Goal: Transaction & Acquisition: Purchase product/service

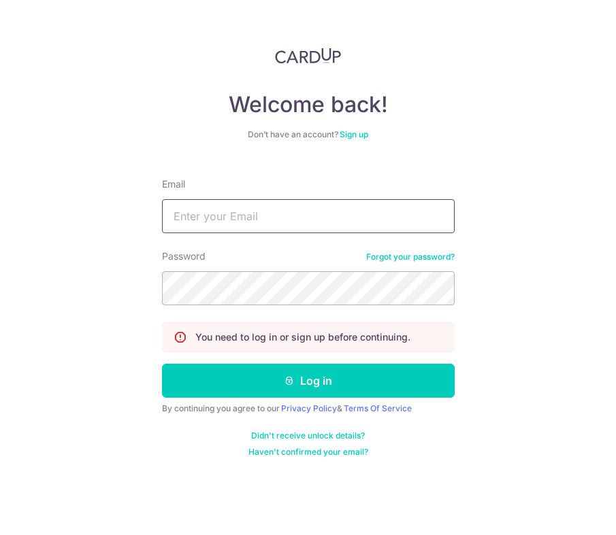
click at [254, 216] on input "Email" at bounding box center [308, 216] width 292 height 34
type input "icues88@yahoo.com"
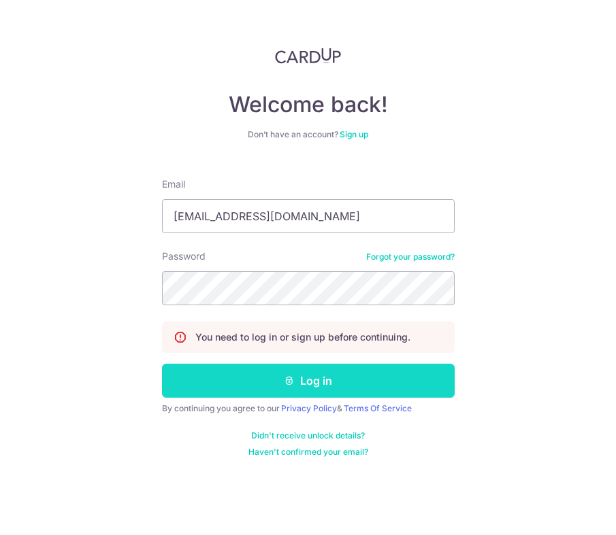
click at [295, 386] on button "Log in" at bounding box center [308, 381] width 292 height 34
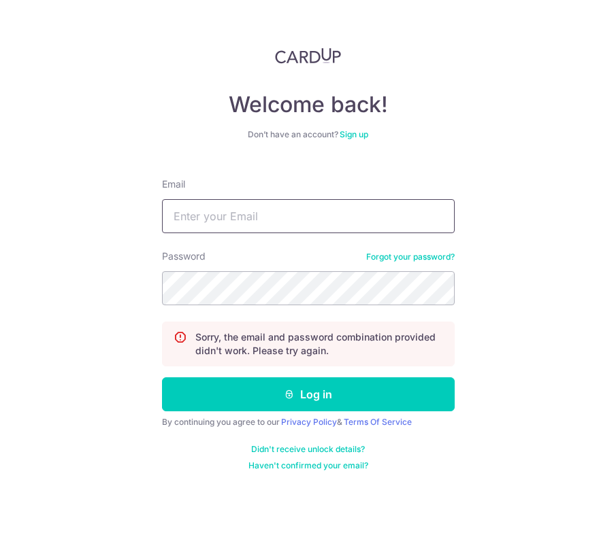
click at [299, 231] on input "Email" at bounding box center [308, 216] width 292 height 34
type input "[EMAIL_ADDRESS][DOMAIN_NAME]"
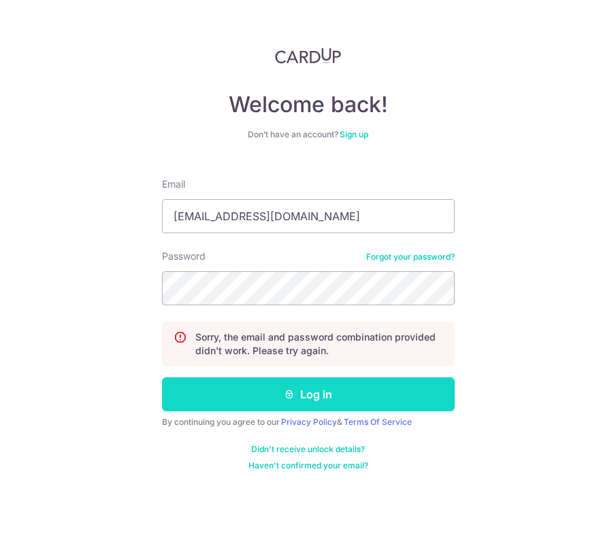
click at [310, 393] on button "Log in" at bounding box center [308, 395] width 292 height 34
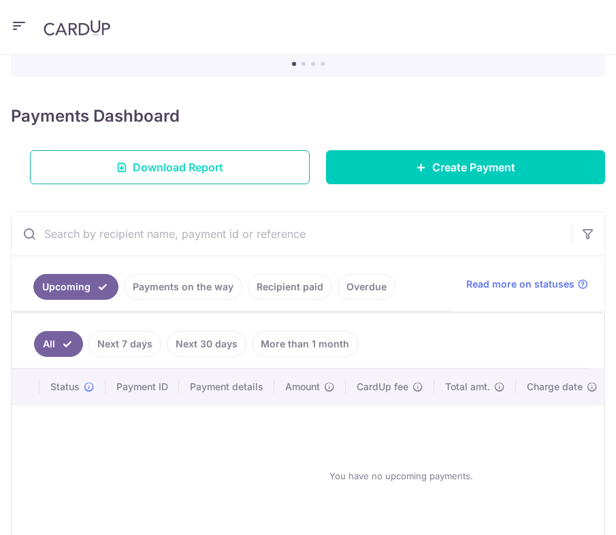
scroll to position [222, 0]
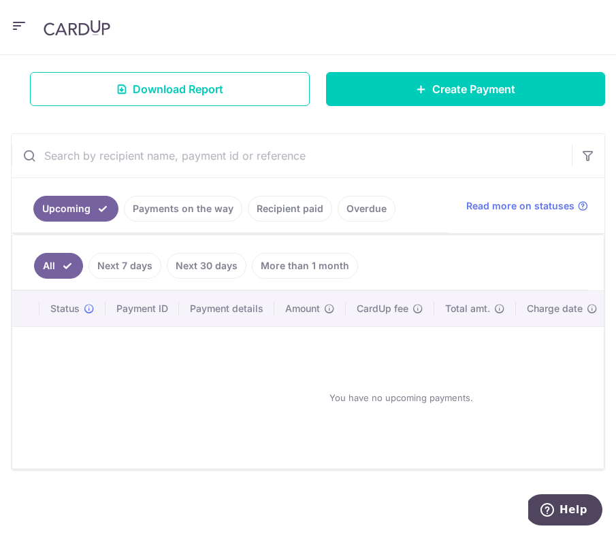
click at [196, 212] on link "Payments on the way" at bounding box center [183, 209] width 118 height 26
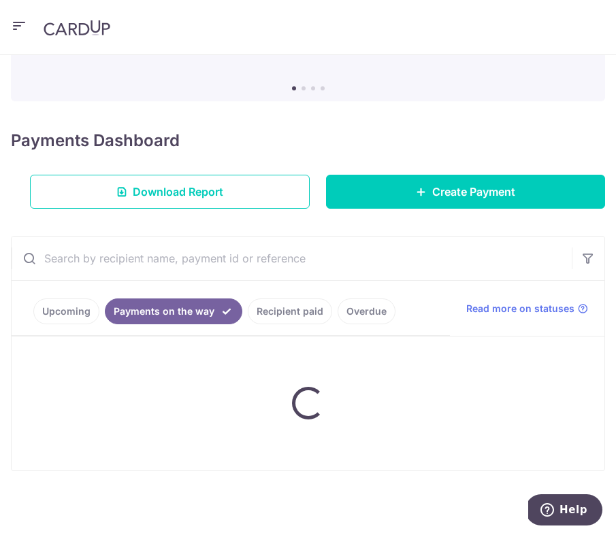
scroll to position [165, 0]
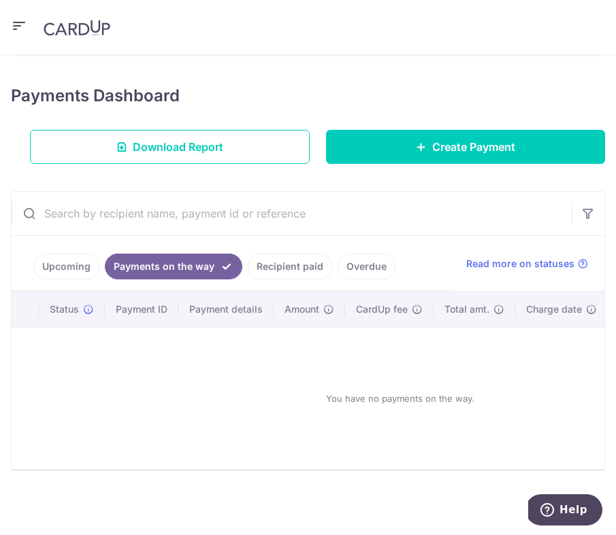
click at [271, 267] on link "Recipient paid" at bounding box center [290, 267] width 84 height 26
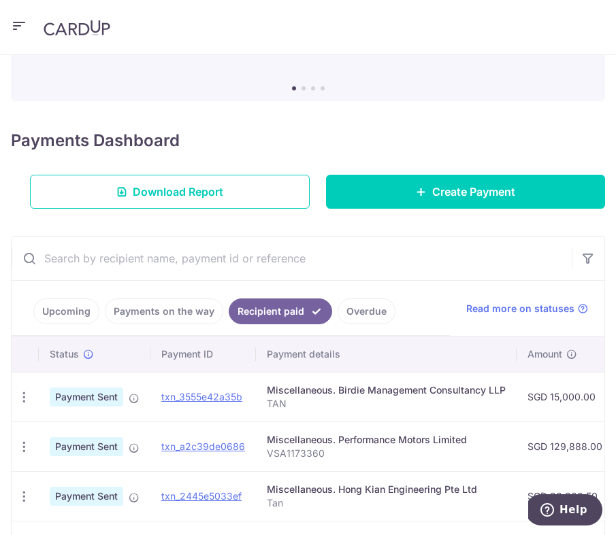
scroll to position [222, 0]
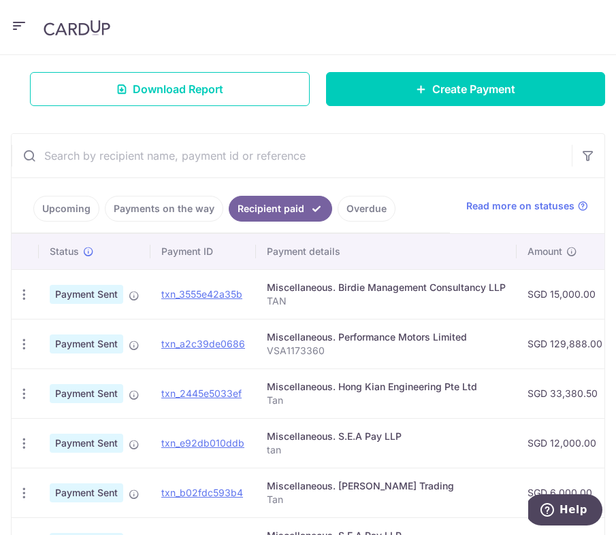
click at [75, 217] on link "Upcoming" at bounding box center [66, 209] width 66 height 26
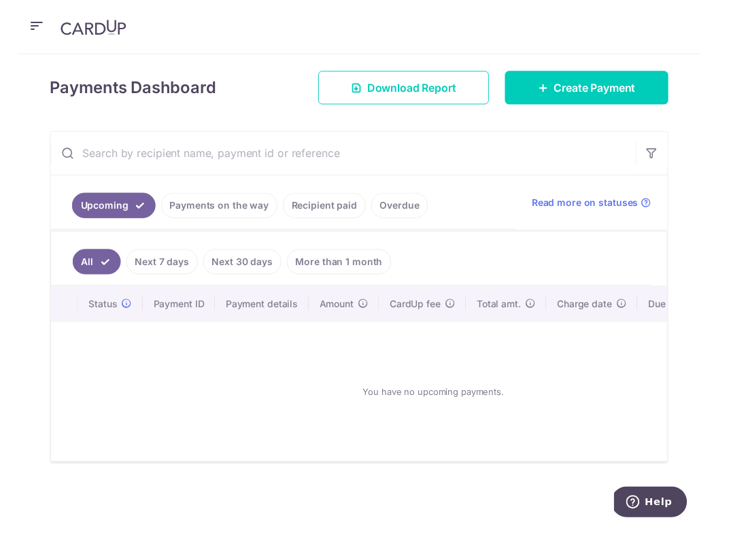
scroll to position [193, 0]
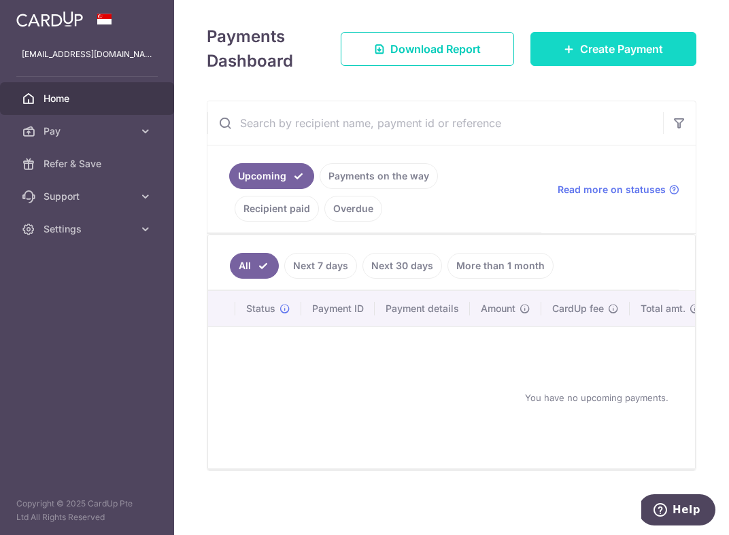
click at [585, 61] on link "Create Payment" at bounding box center [614, 49] width 166 height 34
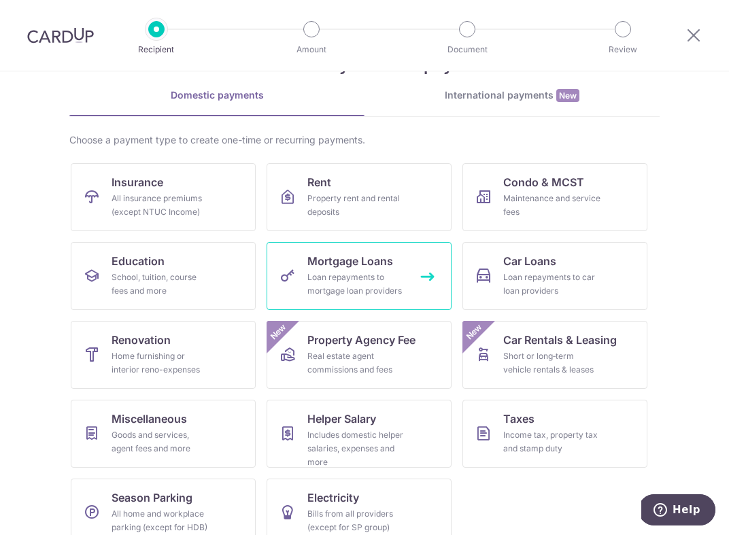
scroll to position [73, 0]
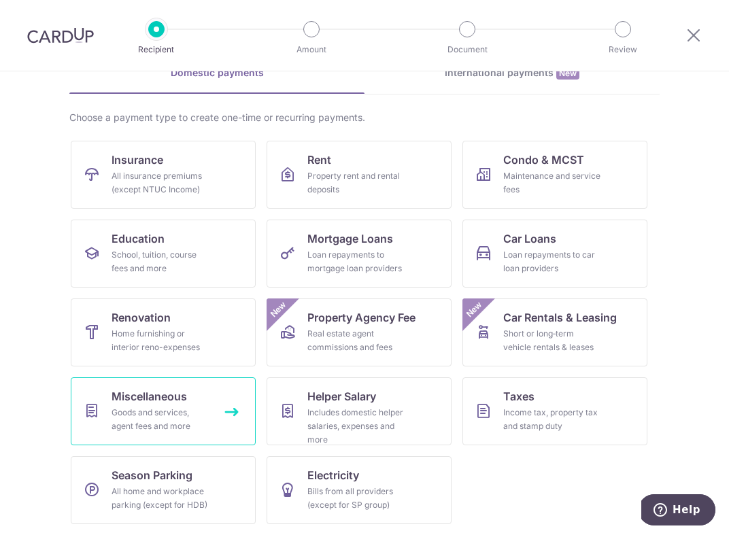
click at [154, 428] on div "Goods and services, agent fees and more" at bounding box center [161, 419] width 98 height 27
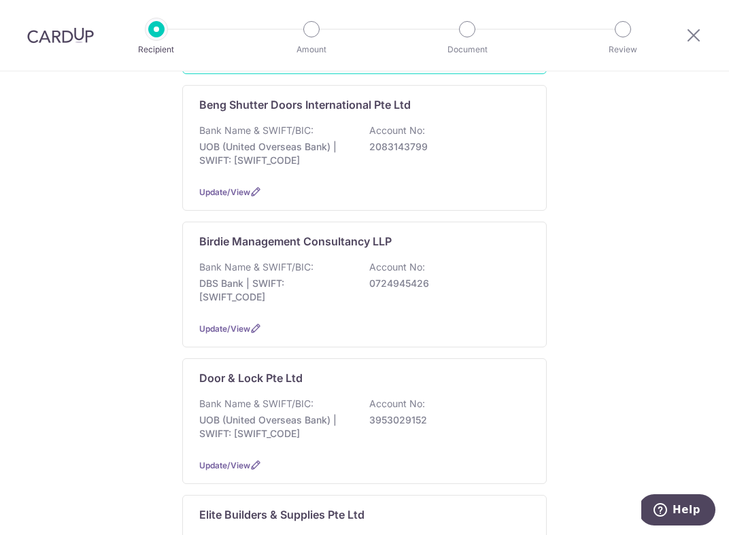
scroll to position [355, 0]
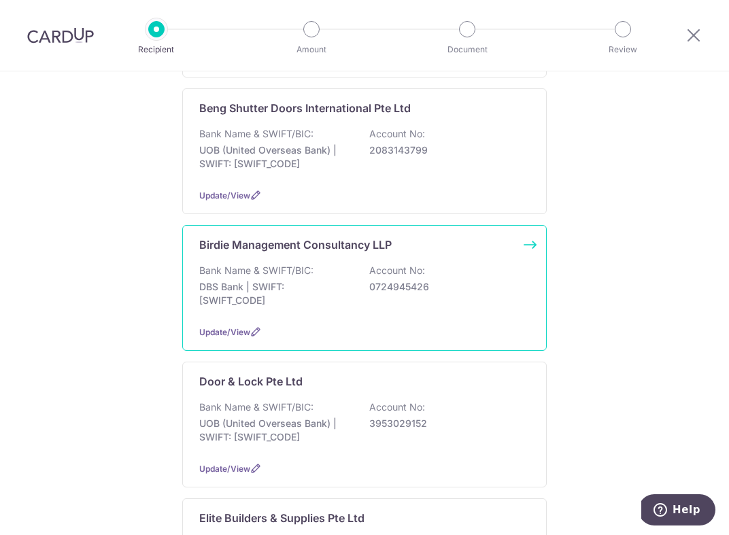
click at [301, 264] on p "Bank Name & SWIFT/BIC:" at bounding box center [256, 271] width 114 height 14
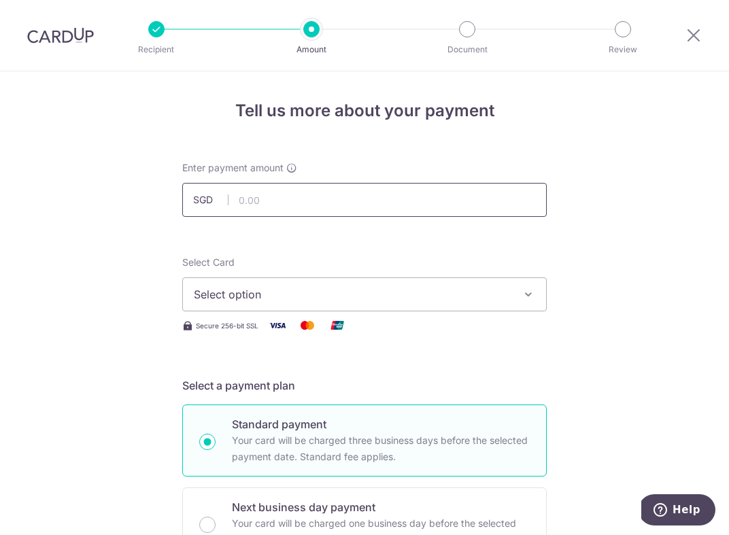
click at [283, 199] on input "text" at bounding box center [364, 200] width 365 height 34
type input "15,000.00"
click at [298, 292] on span "Select option" at bounding box center [352, 294] width 317 height 16
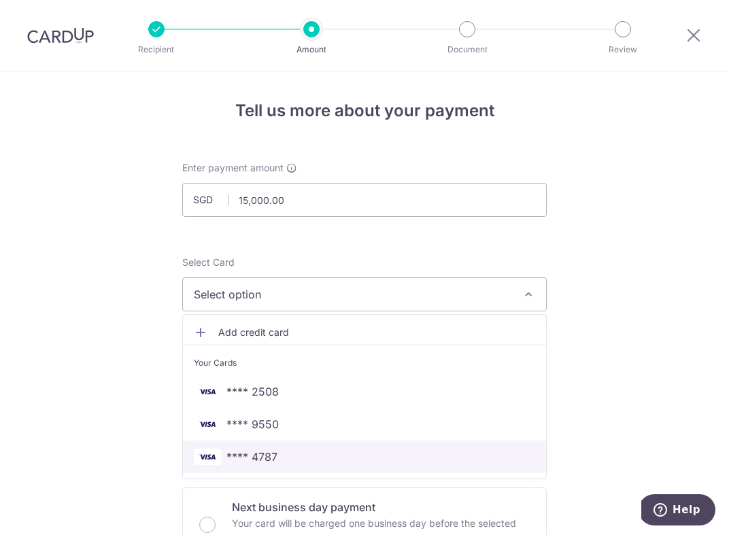
click at [284, 457] on span "**** 4787" at bounding box center [364, 457] width 341 height 16
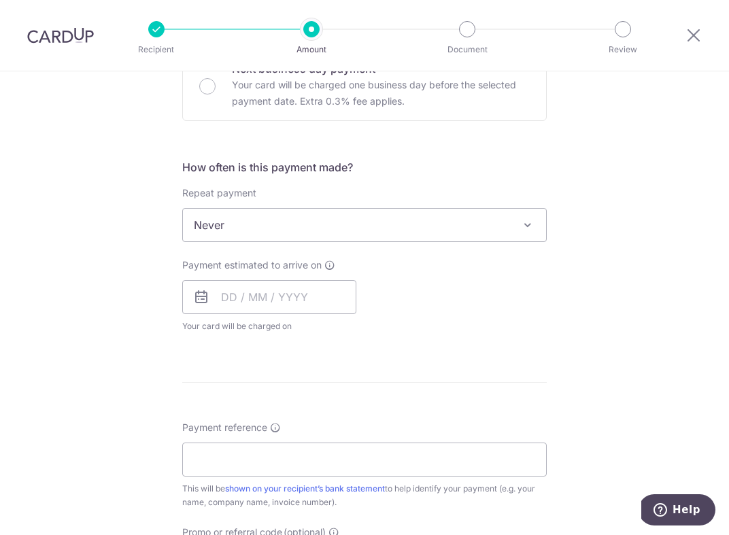
scroll to position [444, 0]
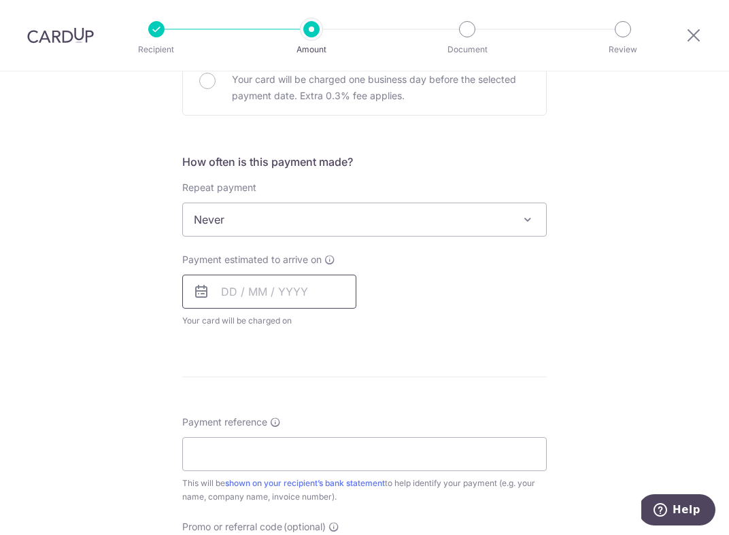
click at [277, 297] on input "text" at bounding box center [269, 292] width 174 height 34
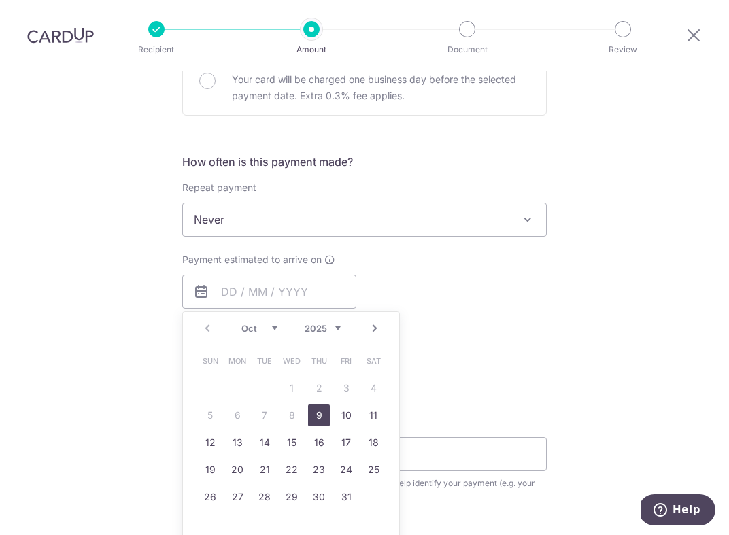
click at [327, 420] on link "9" at bounding box center [319, 416] width 22 height 22
type input "[DATE]"
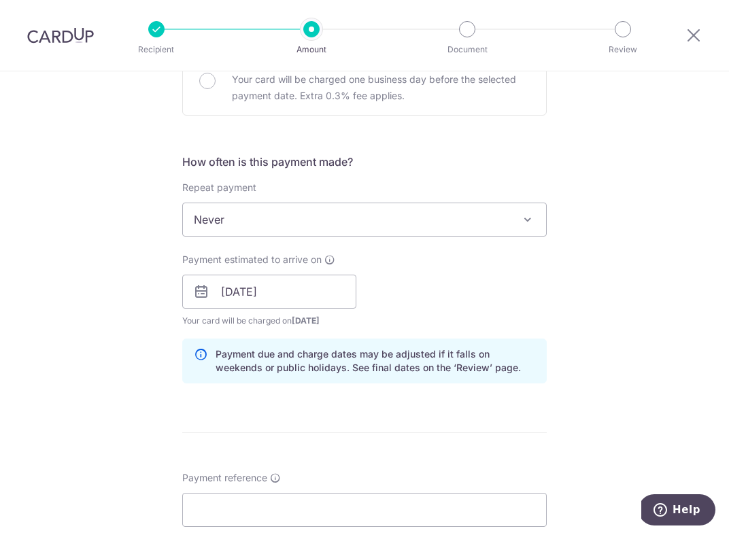
click at [493, 299] on div "Payment estimated to arrive on 09/10/2025 Prev Next Oct Nov Dec 2025 2026 2027 …" at bounding box center [364, 290] width 381 height 75
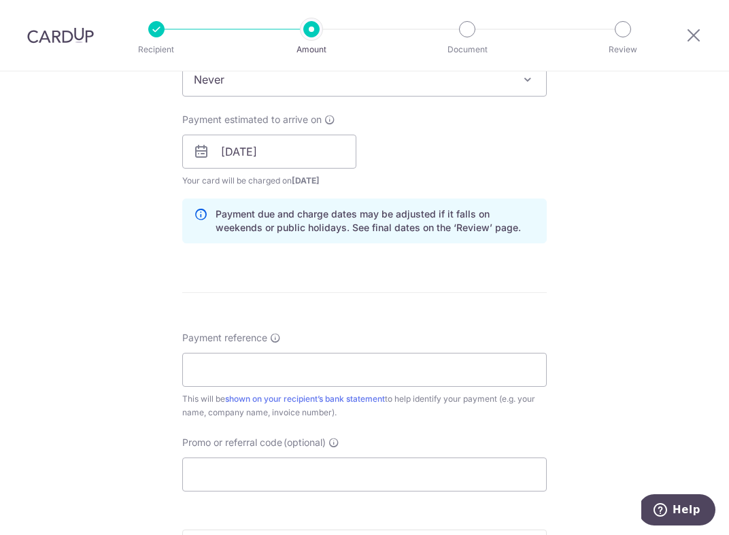
scroll to position [587, 0]
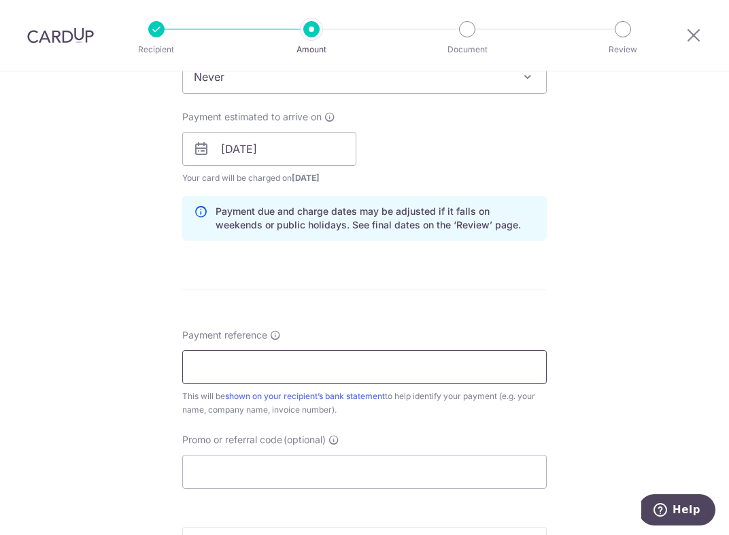
click at [444, 367] on input "Payment reference" at bounding box center [364, 367] width 365 height 34
type input "TAN"
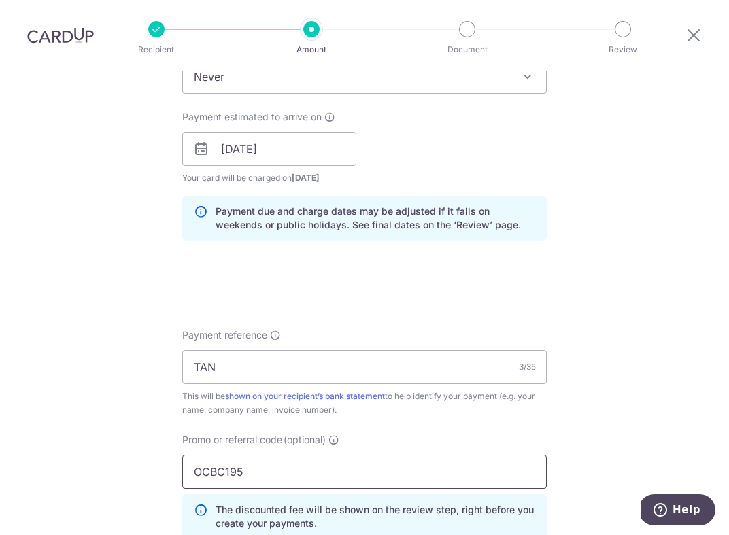
type input "OCBC195"
click at [696, 388] on div "Tell us more about your payment Enter payment amount SGD 15,000.00 15000.00 Sel…" at bounding box center [364, 158] width 729 height 1348
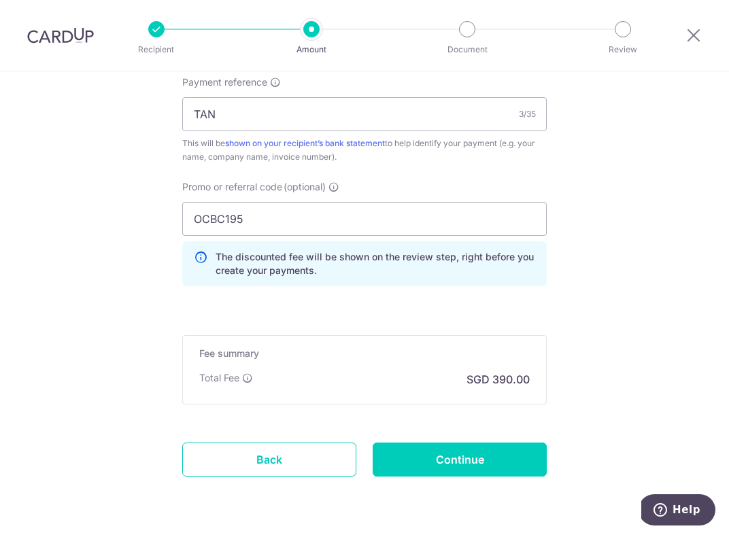
scroll to position [869, 0]
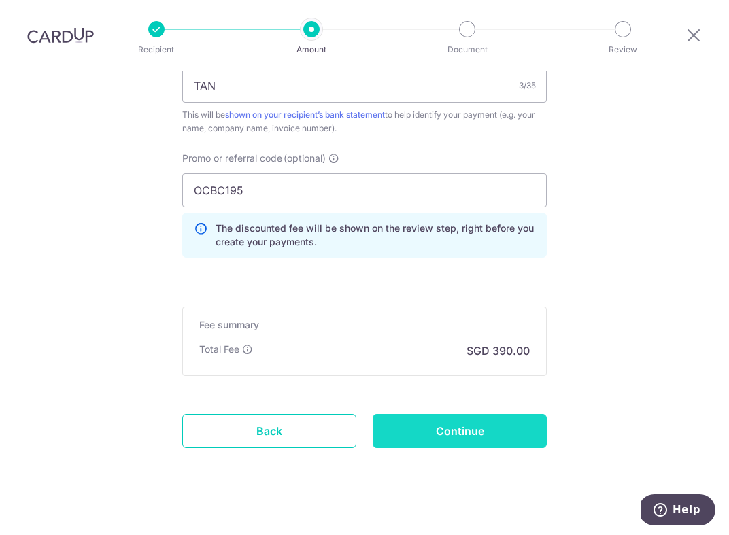
click at [502, 434] on input "Continue" at bounding box center [460, 431] width 174 height 34
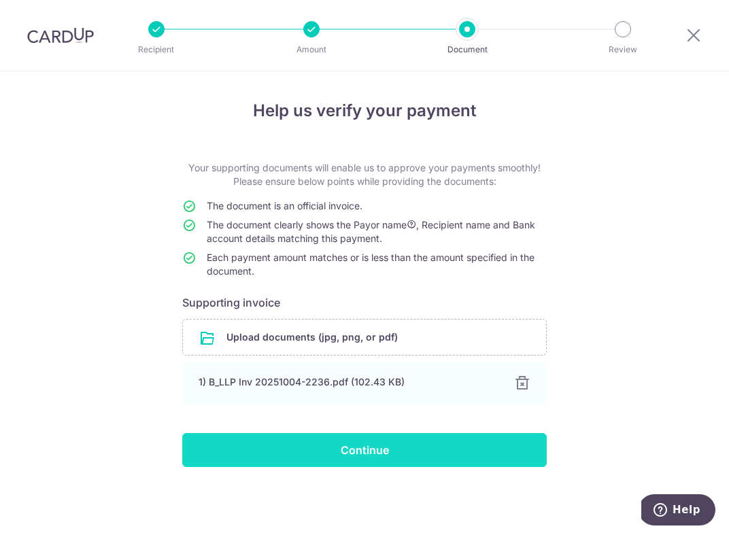
click at [343, 458] on input "Continue" at bounding box center [364, 450] width 365 height 34
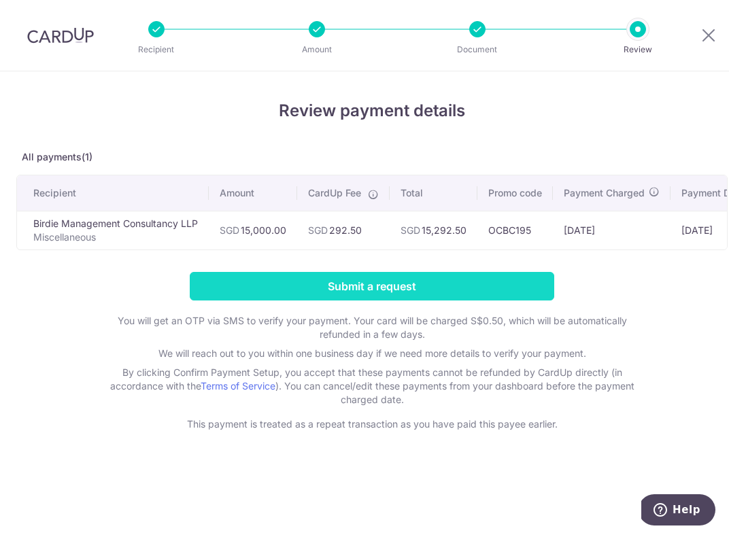
click at [416, 292] on input "Submit a request" at bounding box center [372, 286] width 365 height 29
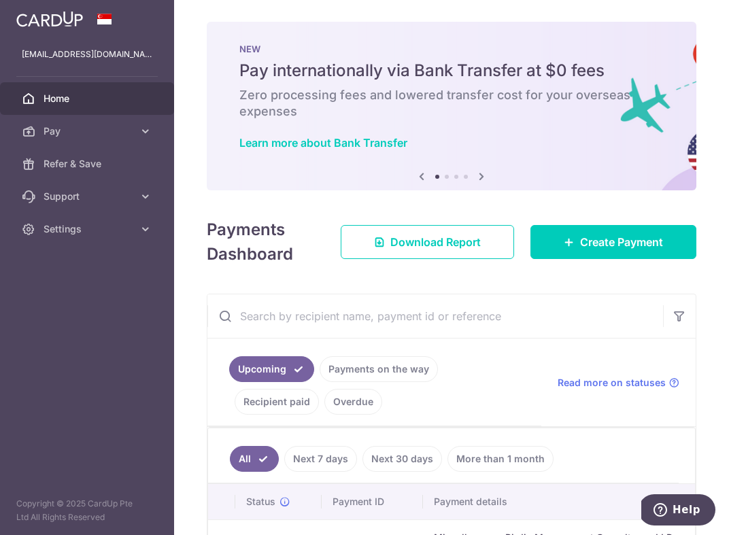
scroll to position [101, 0]
